Goal: Task Accomplishment & Management: Manage account settings

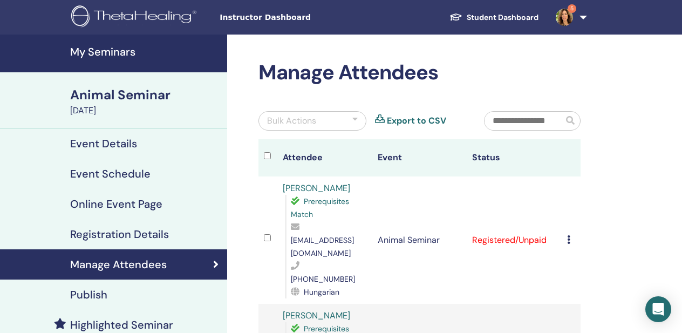
click at [105, 16] on img at bounding box center [135, 17] width 129 height 24
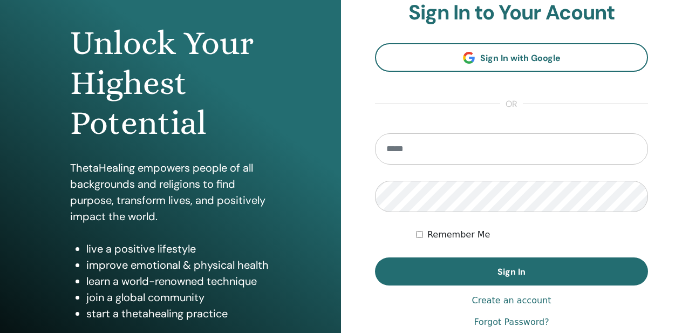
scroll to position [120, 0]
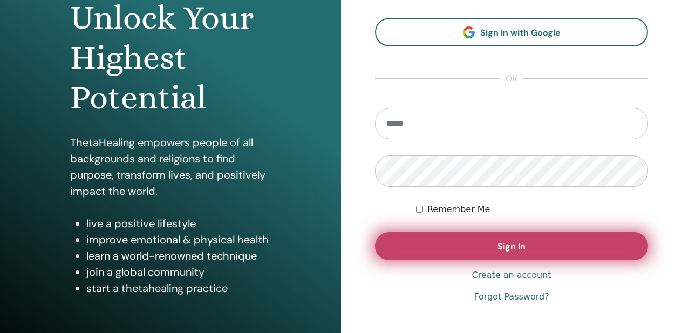
type input "**********"
click at [481, 250] on button "Sign In" at bounding box center [511, 246] width 273 height 28
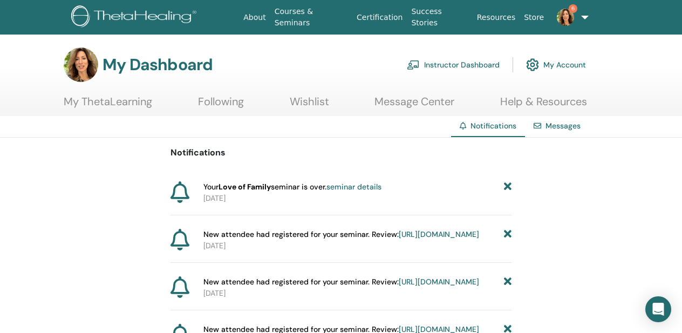
click at [545, 131] on div "Messages" at bounding box center [557, 126] width 64 height 20
click at [554, 121] on link "Messages" at bounding box center [563, 126] width 35 height 10
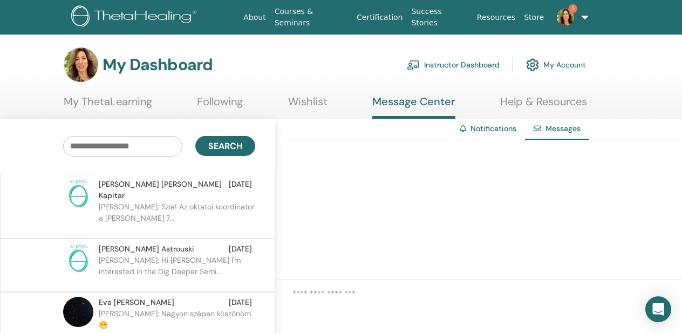
click at [544, 55] on link "My Account" at bounding box center [556, 65] width 60 height 24
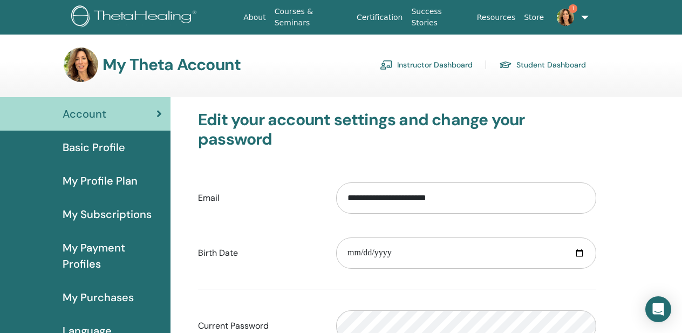
click at [453, 62] on link "Instructor Dashboard" at bounding box center [426, 64] width 93 height 17
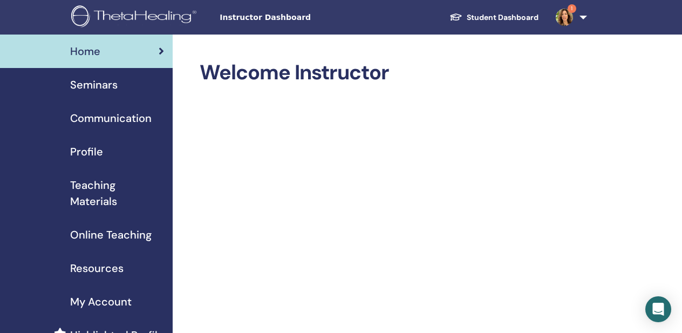
click at [96, 78] on span "Seminars" at bounding box center [94, 85] width 48 height 16
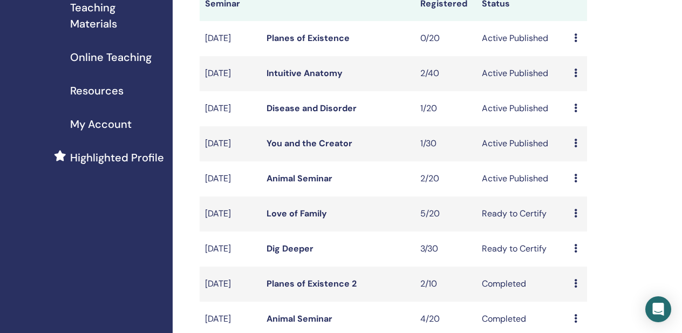
scroll to position [199, 0]
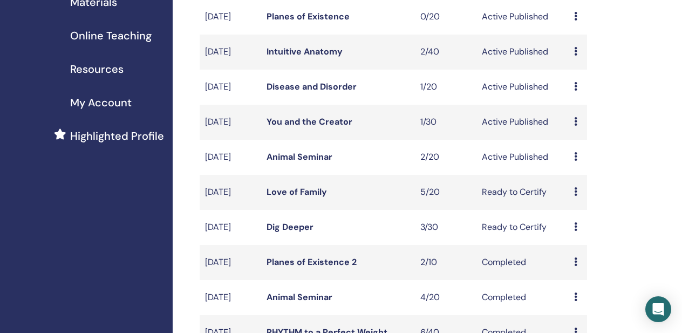
click at [290, 198] on link "Love of Family" at bounding box center [297, 191] width 60 height 11
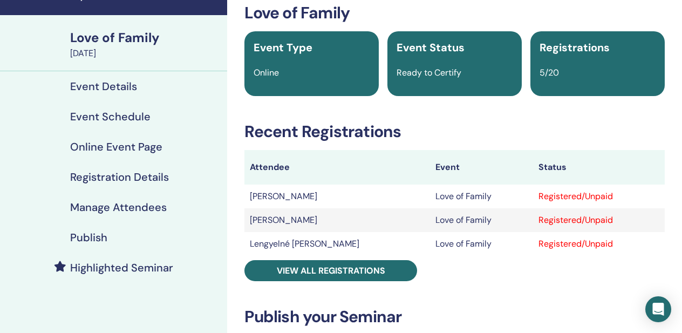
scroll to position [59, 0]
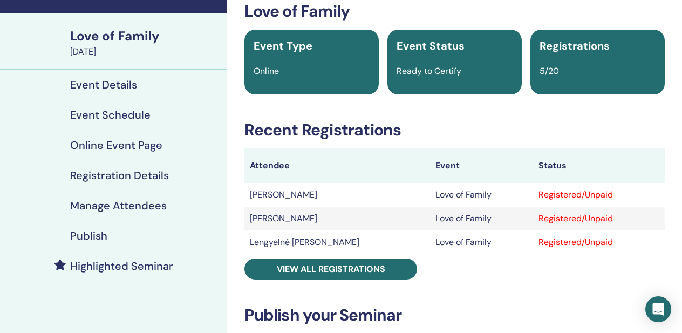
click at [121, 204] on h4 "Manage Attendees" at bounding box center [118, 205] width 97 height 13
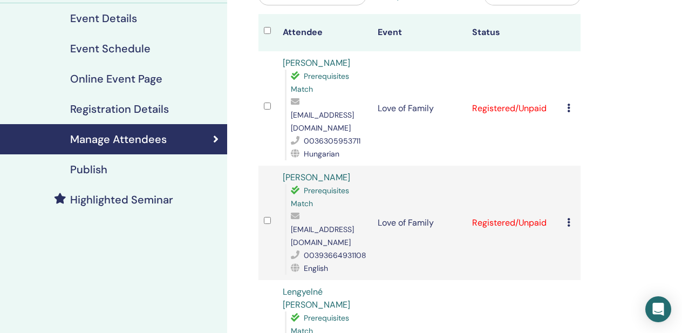
scroll to position [126, 0]
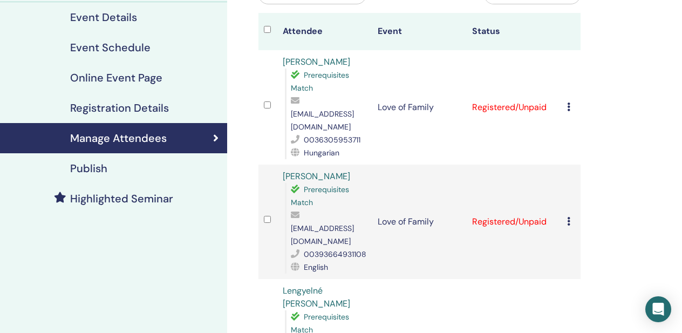
click at [566, 97] on td "Cancel Registration Do not auto-certify Mark as Paid Mark as Unpaid Mark as Abs…" at bounding box center [571, 107] width 19 height 114
click at [569, 103] on icon at bounding box center [568, 107] width 3 height 9
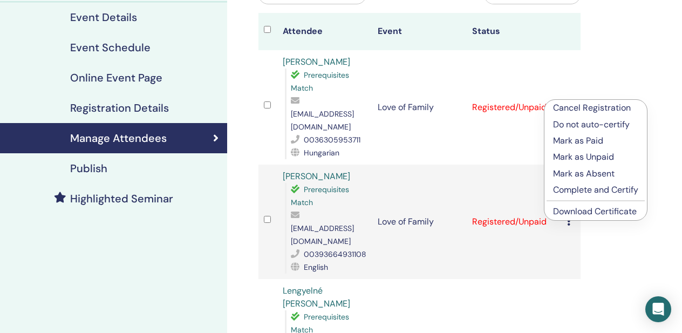
click at [569, 186] on p "Complete and Certify" at bounding box center [595, 190] width 85 height 13
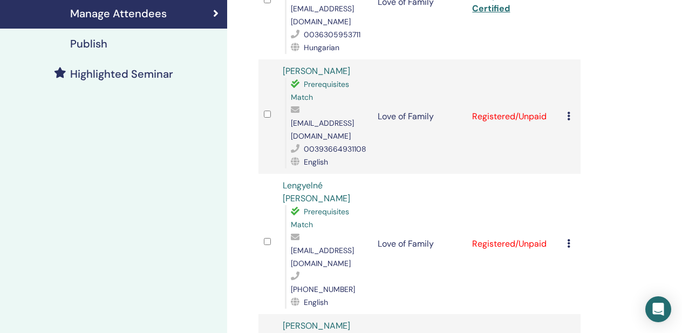
scroll to position [253, 0]
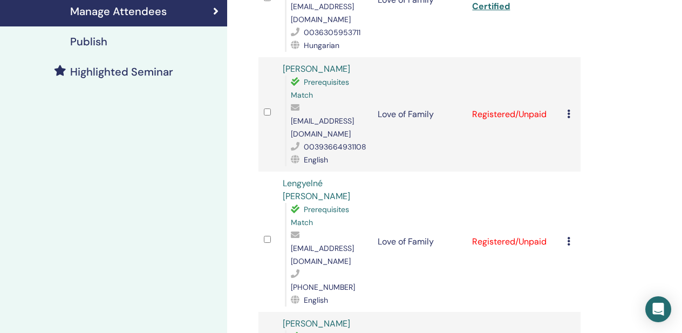
click at [569, 110] on icon at bounding box center [568, 114] width 3 height 9
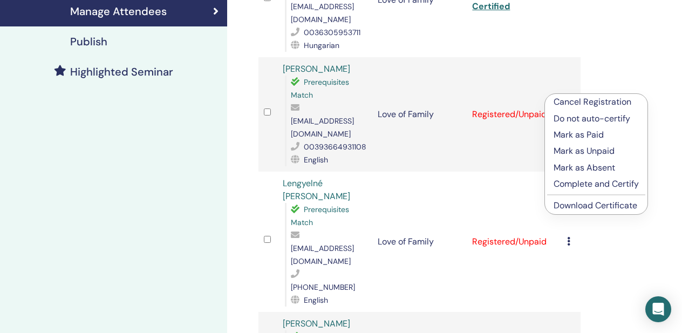
click at [578, 181] on p "Complete and Certify" at bounding box center [596, 184] width 85 height 13
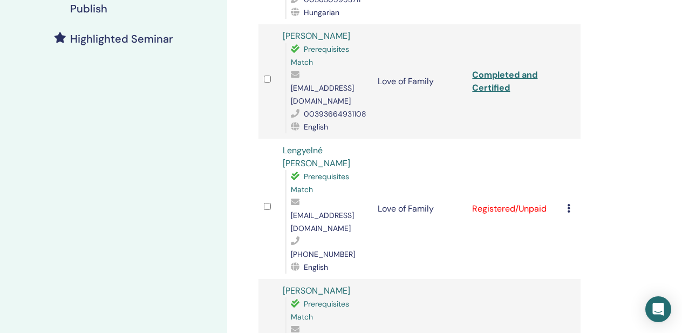
scroll to position [299, 0]
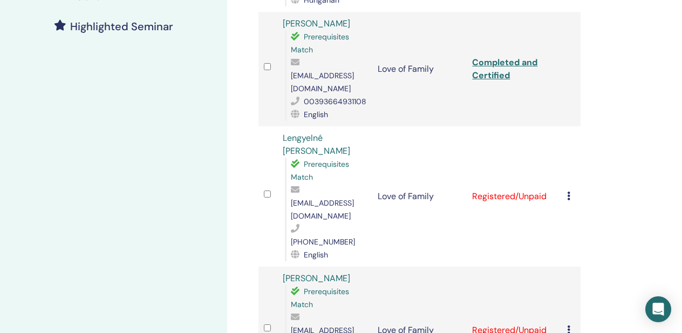
click at [569, 192] on icon at bounding box center [568, 196] width 3 height 9
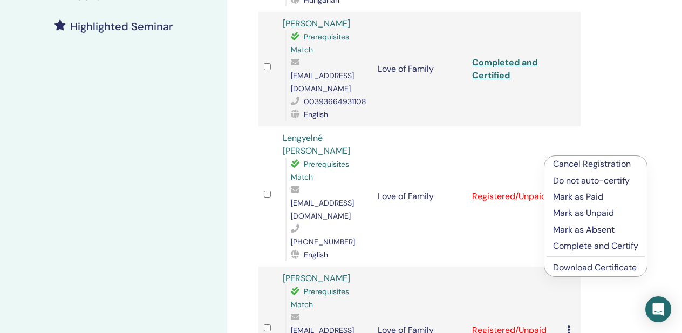
click at [566, 245] on p "Complete and Certify" at bounding box center [595, 246] width 85 height 13
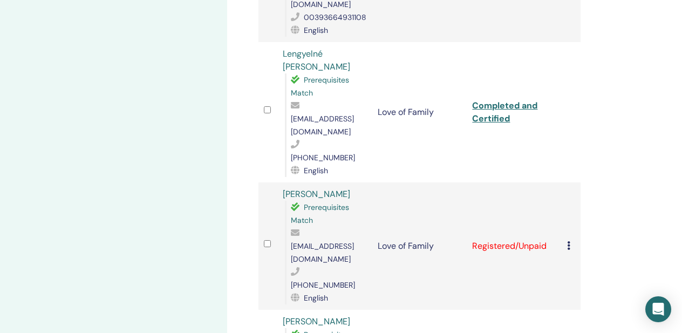
scroll to position [395, 0]
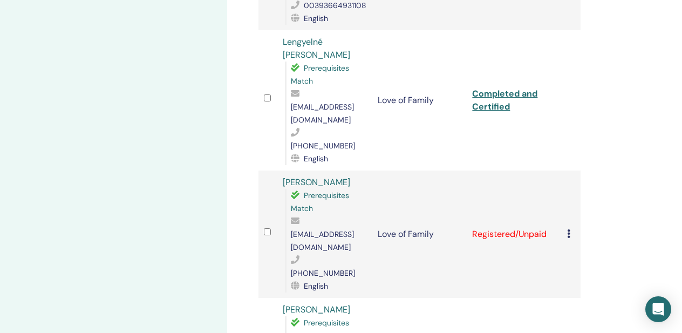
click at [570, 229] on icon at bounding box center [568, 233] width 3 height 9
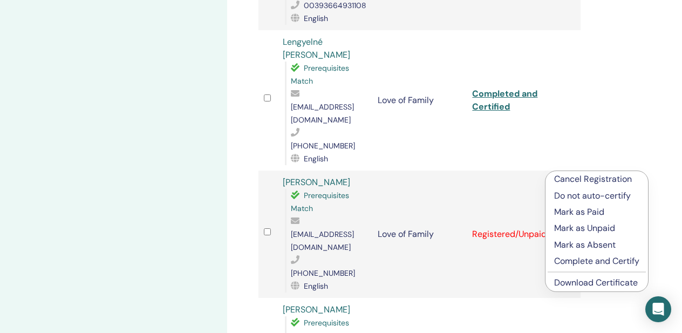
click at [572, 259] on p "Complete and Certify" at bounding box center [596, 261] width 85 height 13
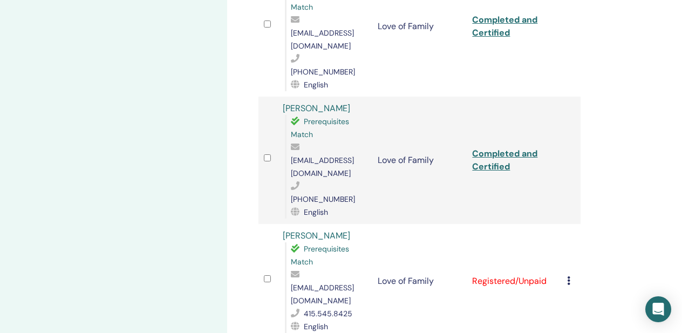
scroll to position [471, 0]
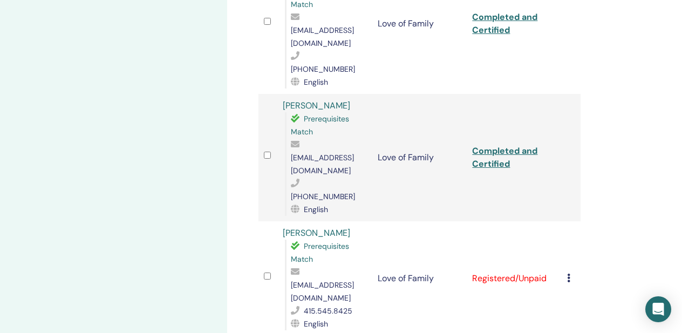
click at [569, 274] on icon at bounding box center [568, 278] width 3 height 9
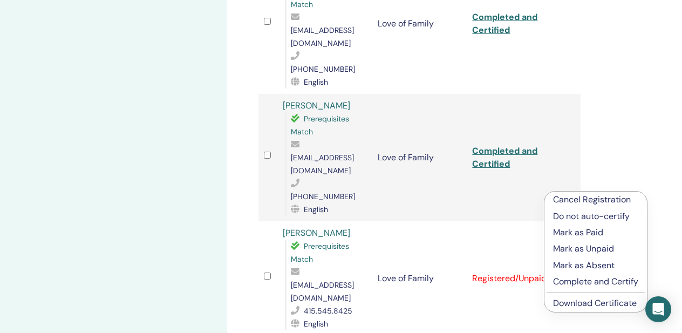
click at [557, 279] on p "Complete and Certify" at bounding box center [595, 281] width 85 height 13
